Goal: Task Accomplishment & Management: Use online tool/utility

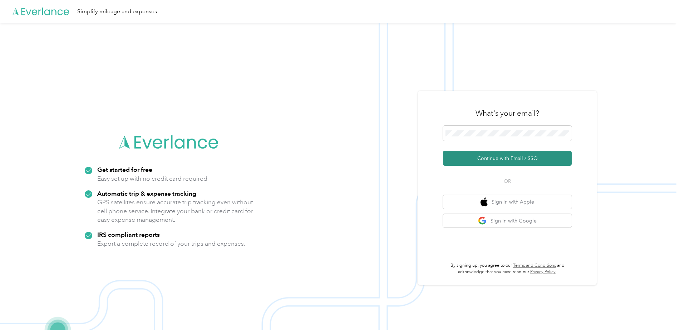
click at [481, 154] on button "Continue with Email / SSO" at bounding box center [507, 158] width 129 height 15
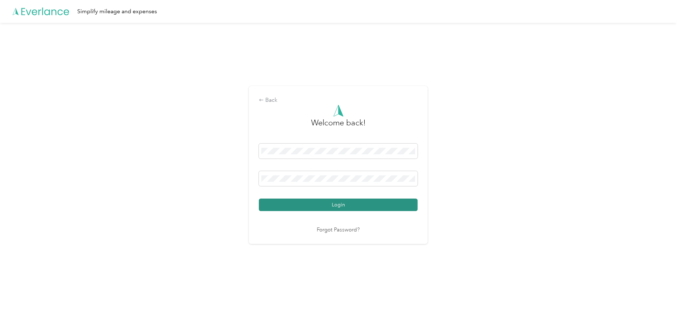
click at [341, 206] on button "Login" at bounding box center [338, 205] width 159 height 13
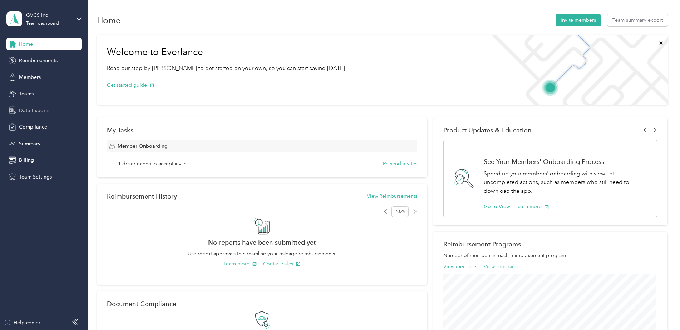
click at [30, 108] on span "Data Exports" at bounding box center [34, 111] width 30 height 8
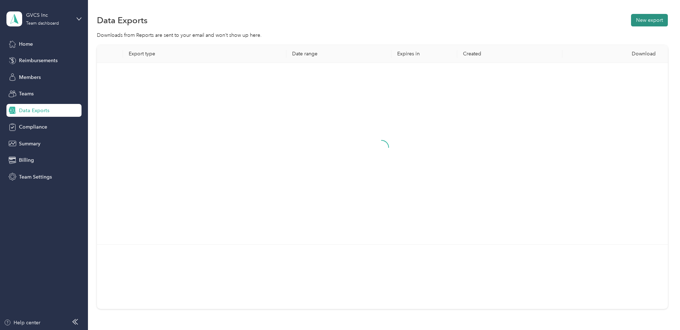
click at [651, 19] on button "New export" at bounding box center [649, 20] width 37 height 13
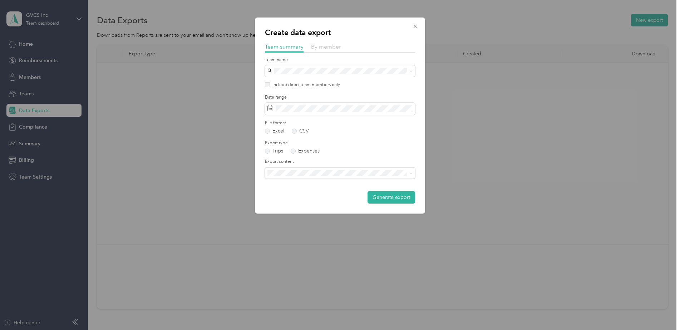
click at [333, 49] on span "By member" at bounding box center [326, 46] width 30 height 7
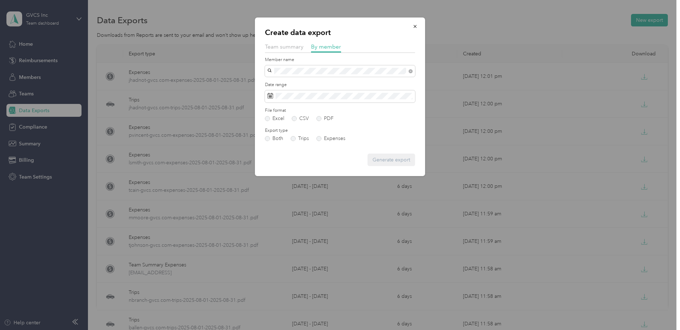
click at [316, 81] on div "[EMAIL_ADDRESS][DOMAIN_NAME]" at bounding box center [340, 83] width 140 height 8
click at [315, 99] on span at bounding box center [340, 96] width 150 height 12
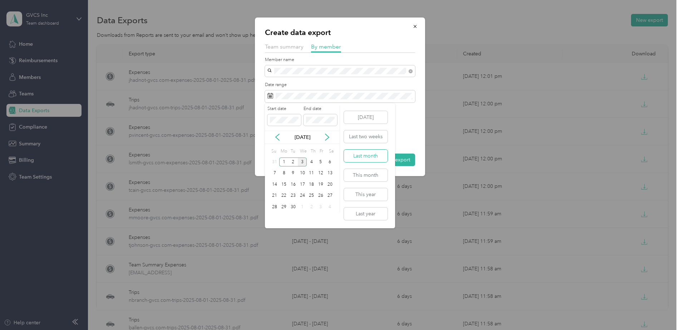
click at [375, 159] on button "Last month" at bounding box center [366, 156] width 44 height 13
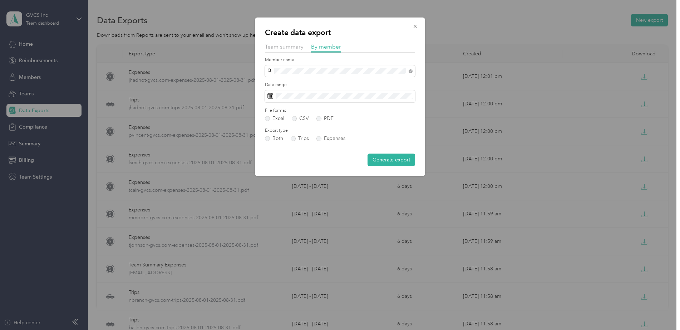
click at [334, 121] on form "Member name Date range File format Excel CSV PDF Export type Both Trips Expense…" at bounding box center [340, 112] width 150 height 110
click at [333, 120] on div "Excel CSV PDF" at bounding box center [340, 118] width 150 height 5
click at [326, 118] on label "PDF" at bounding box center [324, 118] width 17 height 5
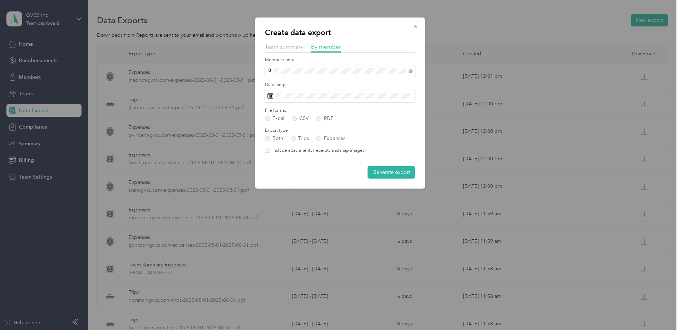
drag, startPoint x: 397, startPoint y: 176, endPoint x: 86, endPoint y: 240, distance: 317.1
click at [86, 330] on div "Create data export Team summary By member Member name Date range File format Ex…" at bounding box center [338, 330] width 676 height 0
click at [103, 206] on div at bounding box center [340, 165] width 680 height 330
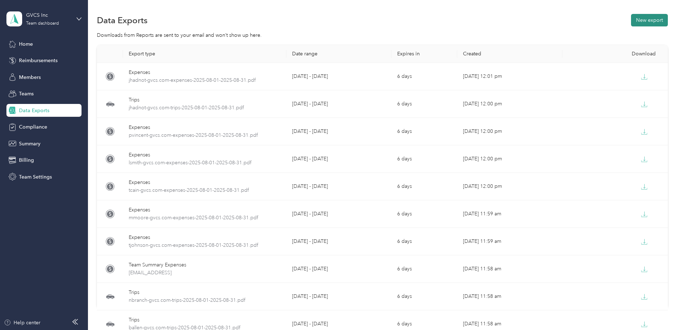
click at [631, 15] on button "New export" at bounding box center [649, 20] width 37 height 13
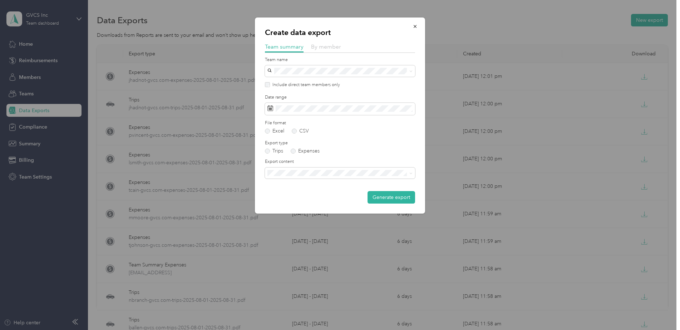
click at [323, 45] on span "By member" at bounding box center [326, 46] width 30 height 7
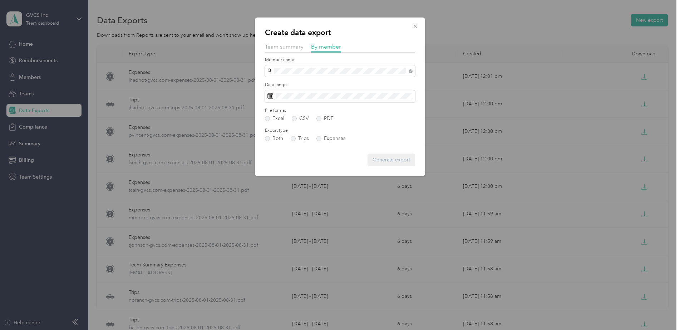
click at [332, 82] on div "[EMAIL_ADDRESS][DOMAIN_NAME]" at bounding box center [340, 84] width 140 height 8
click at [356, 101] on span at bounding box center [340, 96] width 150 height 12
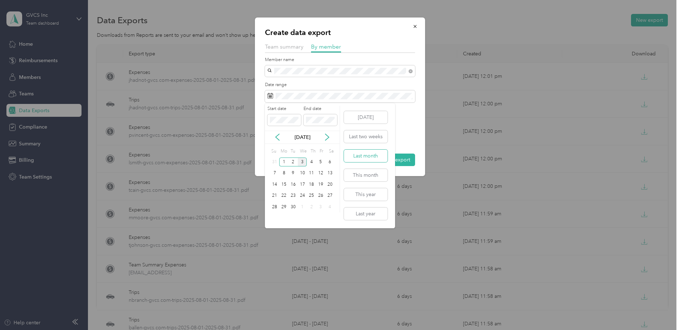
click at [368, 152] on button "Last month" at bounding box center [366, 156] width 44 height 13
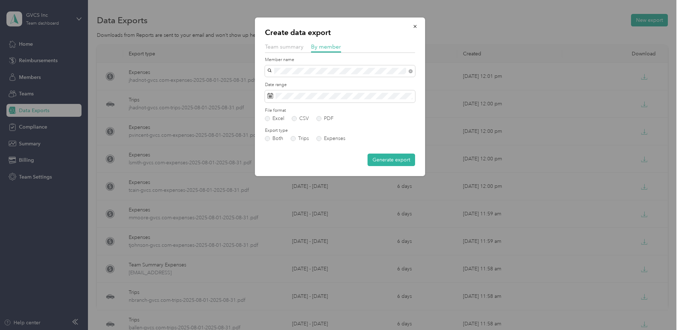
click at [324, 121] on form "Member name Date range File format Excel CSV PDF Export type Both Trips Expense…" at bounding box center [340, 112] width 150 height 110
click at [326, 118] on label "PDF" at bounding box center [324, 118] width 17 height 5
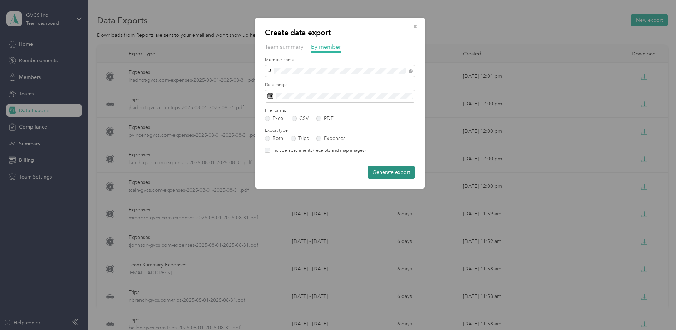
click at [390, 170] on button "Generate export" at bounding box center [391, 172] width 48 height 13
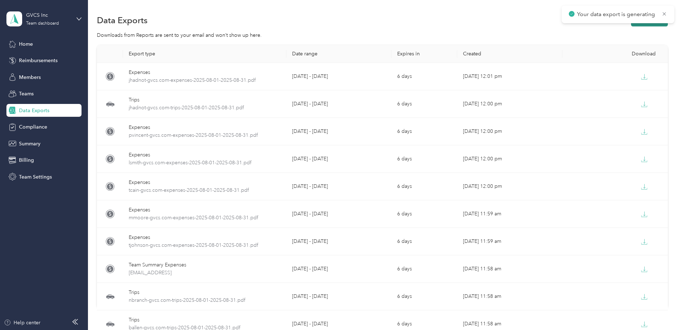
click at [644, 25] on button "New export" at bounding box center [649, 20] width 37 height 13
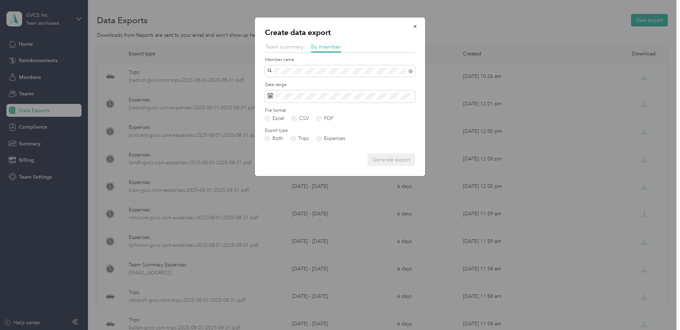
click at [316, 81] on div "[EMAIL_ADDRESS][DOMAIN_NAME]" at bounding box center [340, 84] width 140 height 8
click at [316, 91] on span at bounding box center [340, 96] width 150 height 12
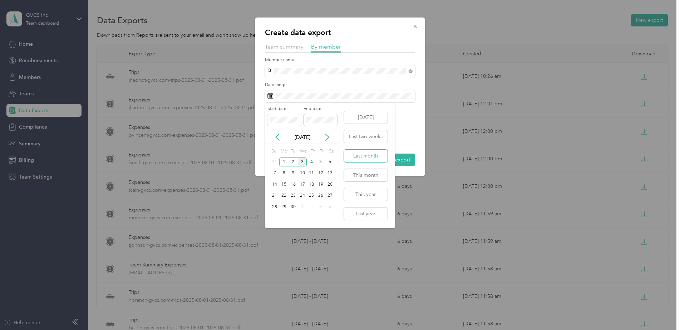
click at [373, 161] on button "Last month" at bounding box center [366, 156] width 44 height 13
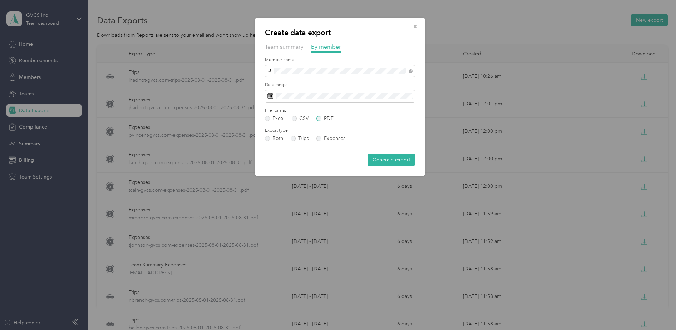
click at [329, 119] on label "PDF" at bounding box center [324, 118] width 17 height 5
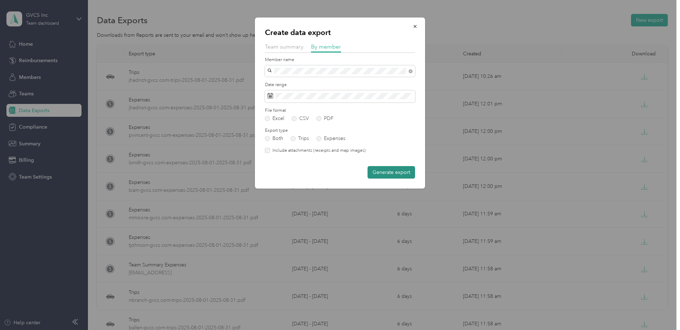
click at [392, 175] on button "Generate export" at bounding box center [391, 172] width 48 height 13
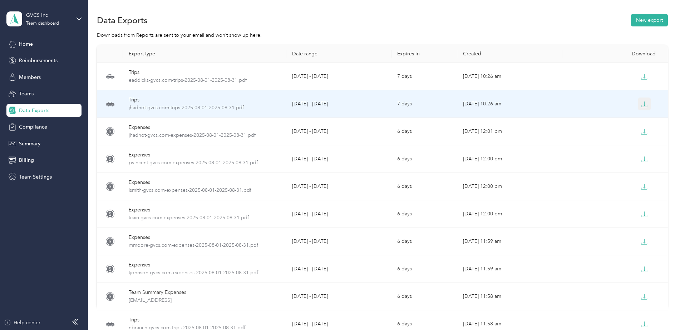
click at [644, 103] on icon "button" at bounding box center [644, 104] width 6 height 6
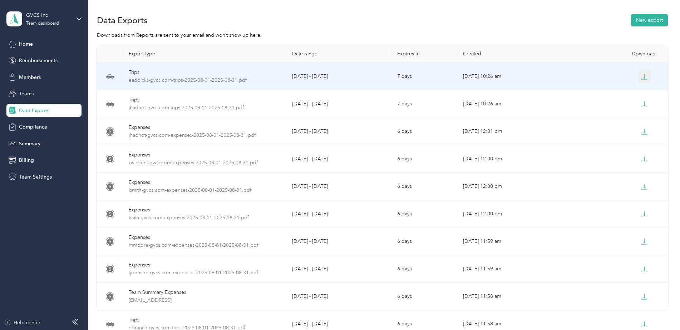
click at [643, 78] on icon "button" at bounding box center [644, 76] width 2 height 4
